Goal: Task Accomplishment & Management: Use online tool/utility

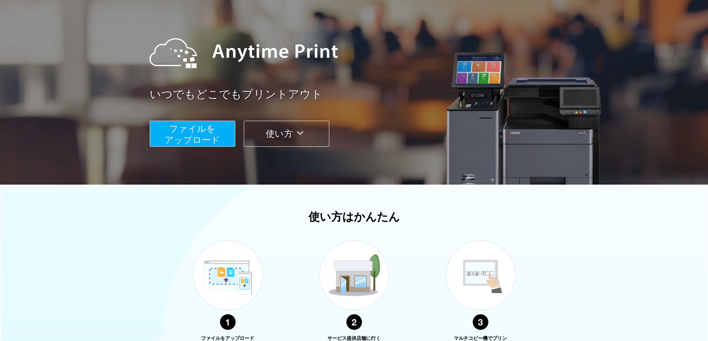
scroll to position [74, 0]
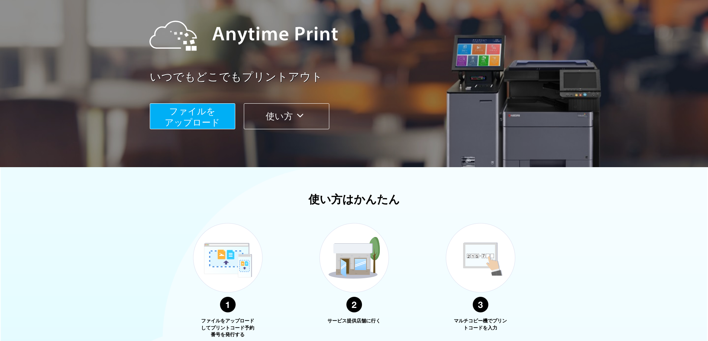
click at [194, 122] on span "ファイルを ​​アップロード" at bounding box center [192, 116] width 55 height 21
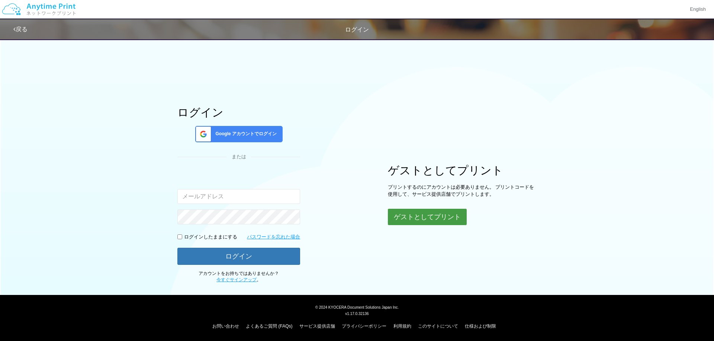
click at [416, 219] on button "ゲストとしてプリント" at bounding box center [427, 217] width 79 height 16
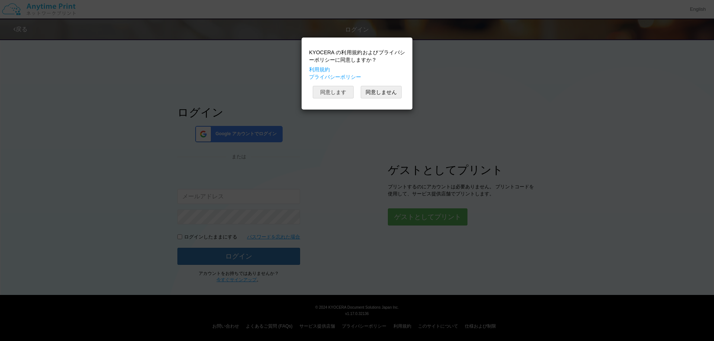
click at [333, 94] on button "同意します" at bounding box center [333, 92] width 41 height 13
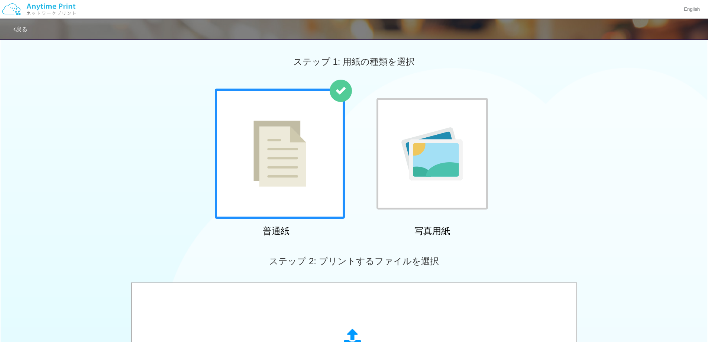
click at [396, 130] on div at bounding box center [433, 154] width 112 height 112
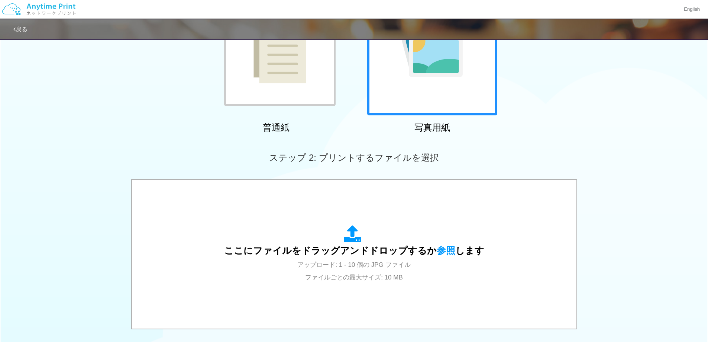
scroll to position [149, 0]
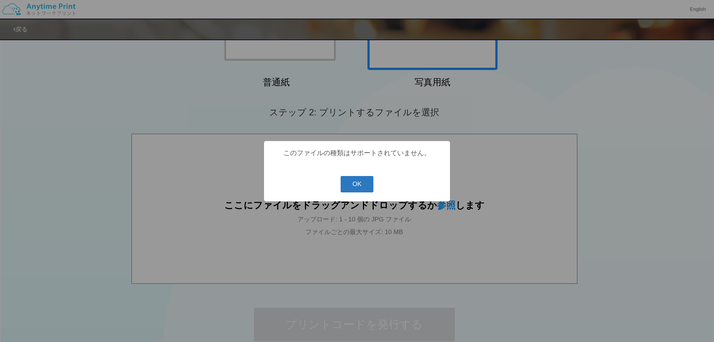
click at [361, 186] on button "OK" at bounding box center [357, 184] width 33 height 16
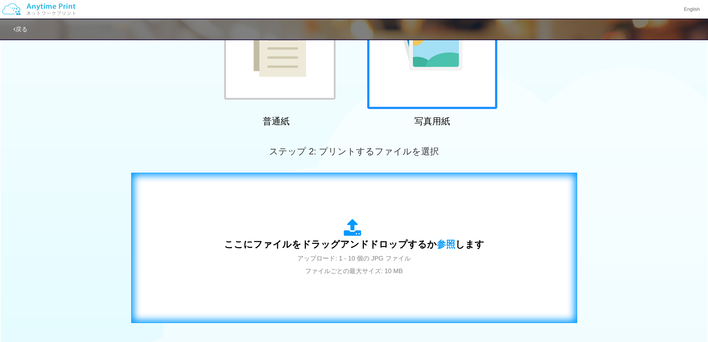
scroll to position [74, 0]
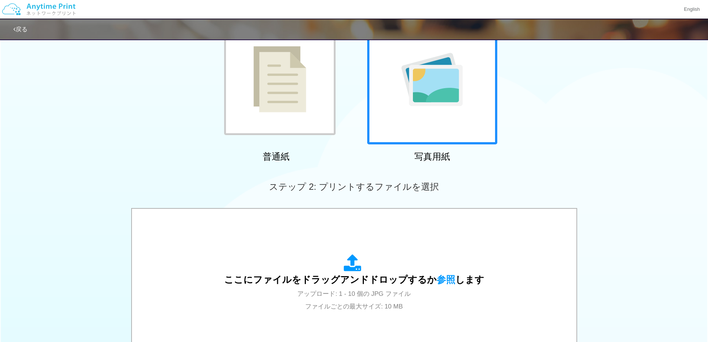
click at [296, 126] on div at bounding box center [280, 79] width 112 height 112
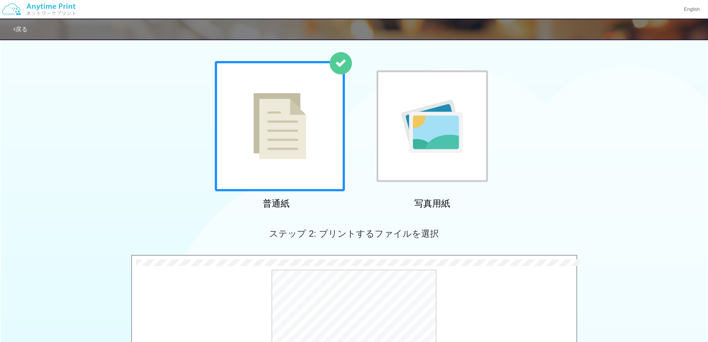
scroll to position [0, 0]
